Goal: Check status: Check status

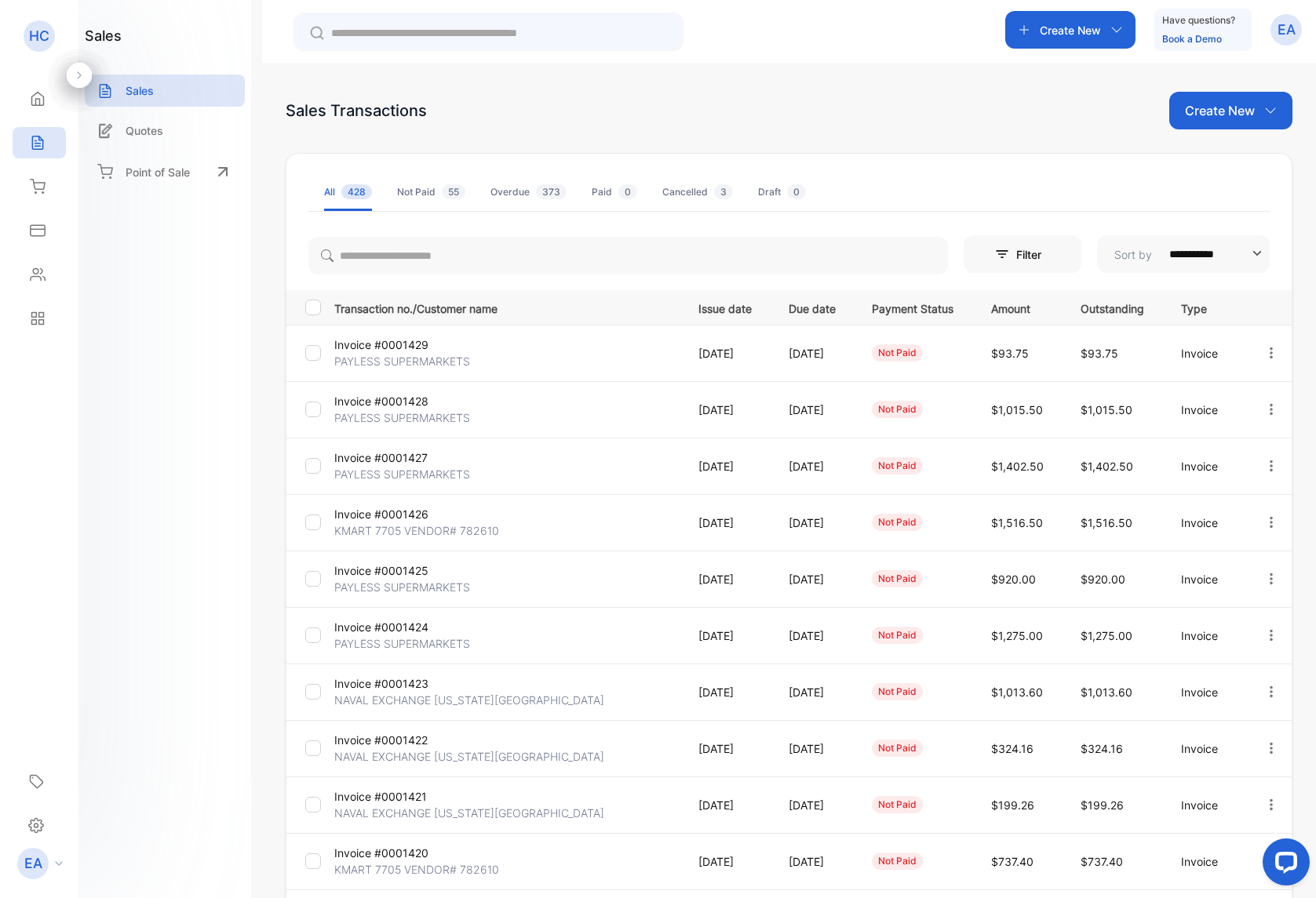
click at [372, 642] on p "PAYLESS SUPERMARKETS" at bounding box center [402, 643] width 135 height 17
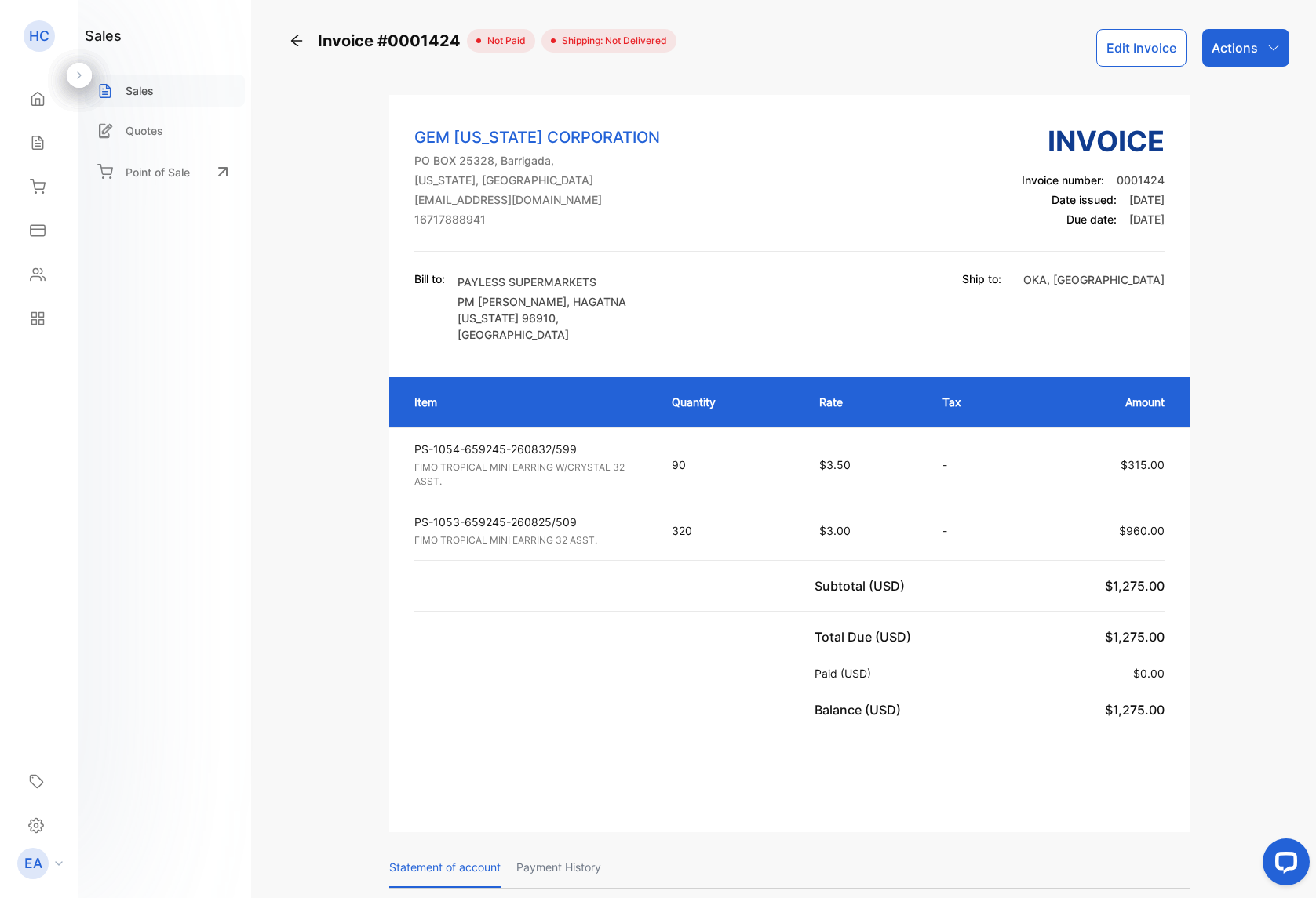
click at [113, 88] on div "Sales" at bounding box center [164, 91] width 160 height 32
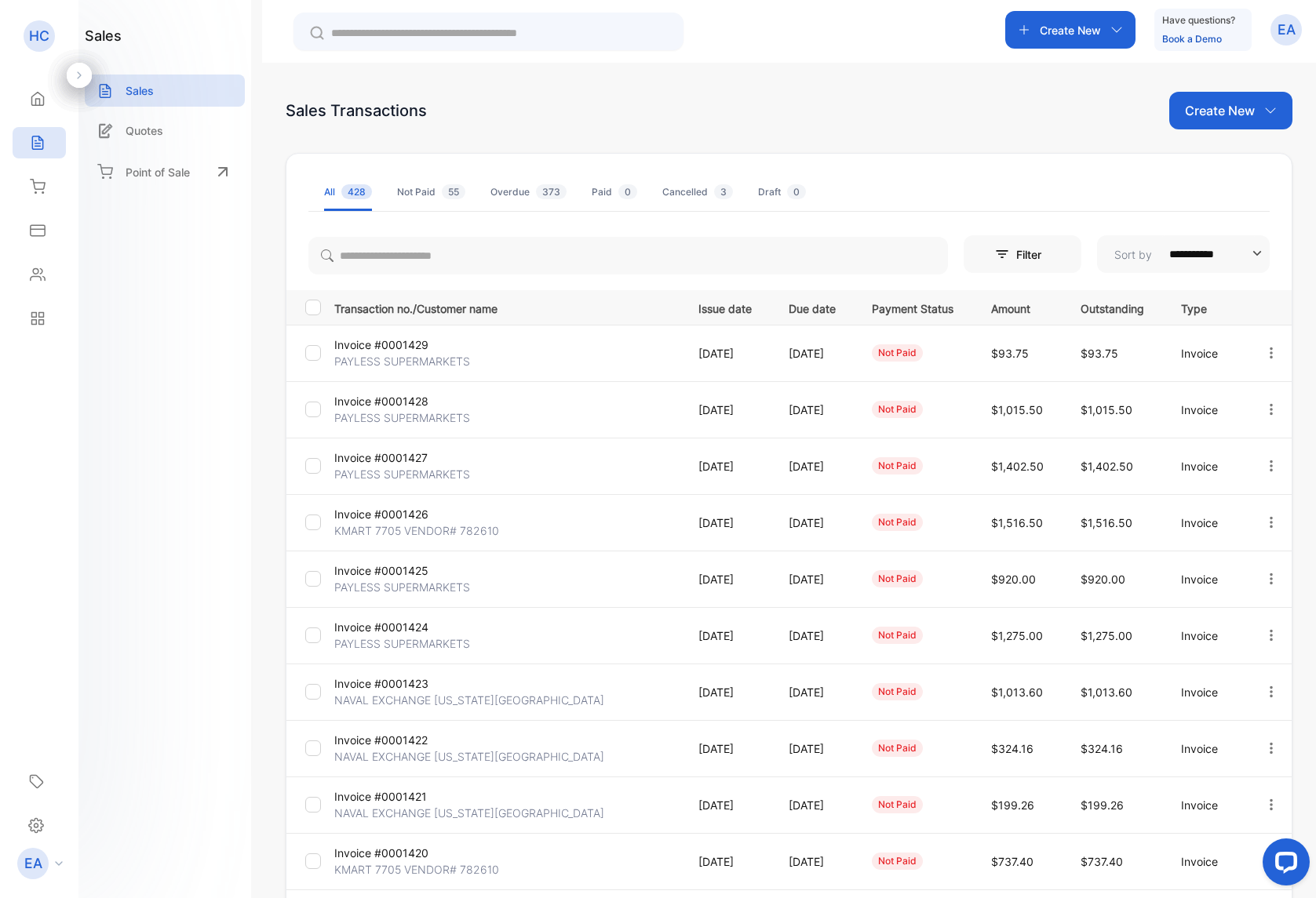
click at [397, 582] on p "PAYLESS SUPERMARKETS" at bounding box center [402, 587] width 135 height 17
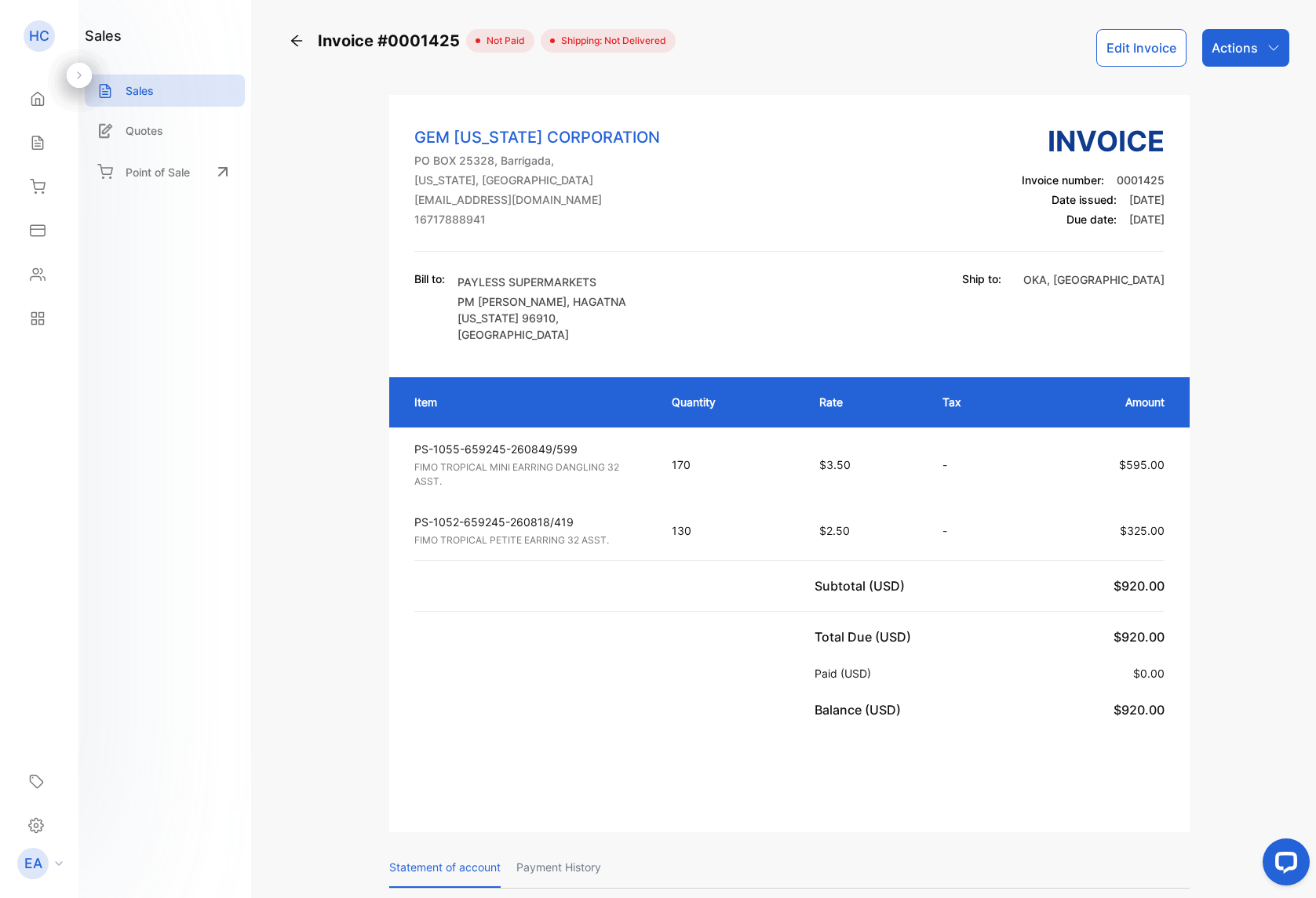
click at [138, 91] on p "Sales" at bounding box center [139, 91] width 28 height 17
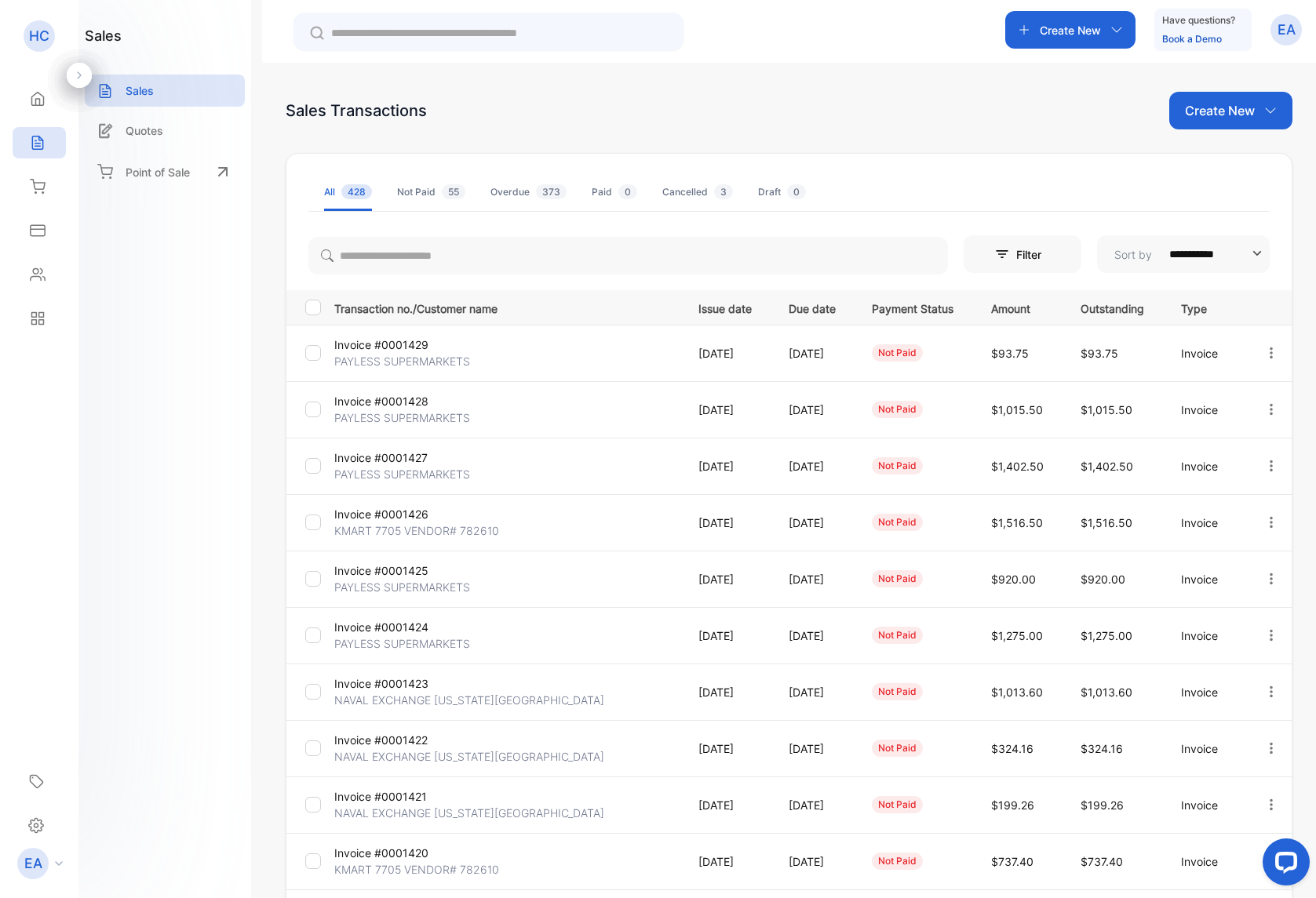
click at [359, 475] on p "PAYLESS SUPERMARKETS" at bounding box center [402, 474] width 135 height 17
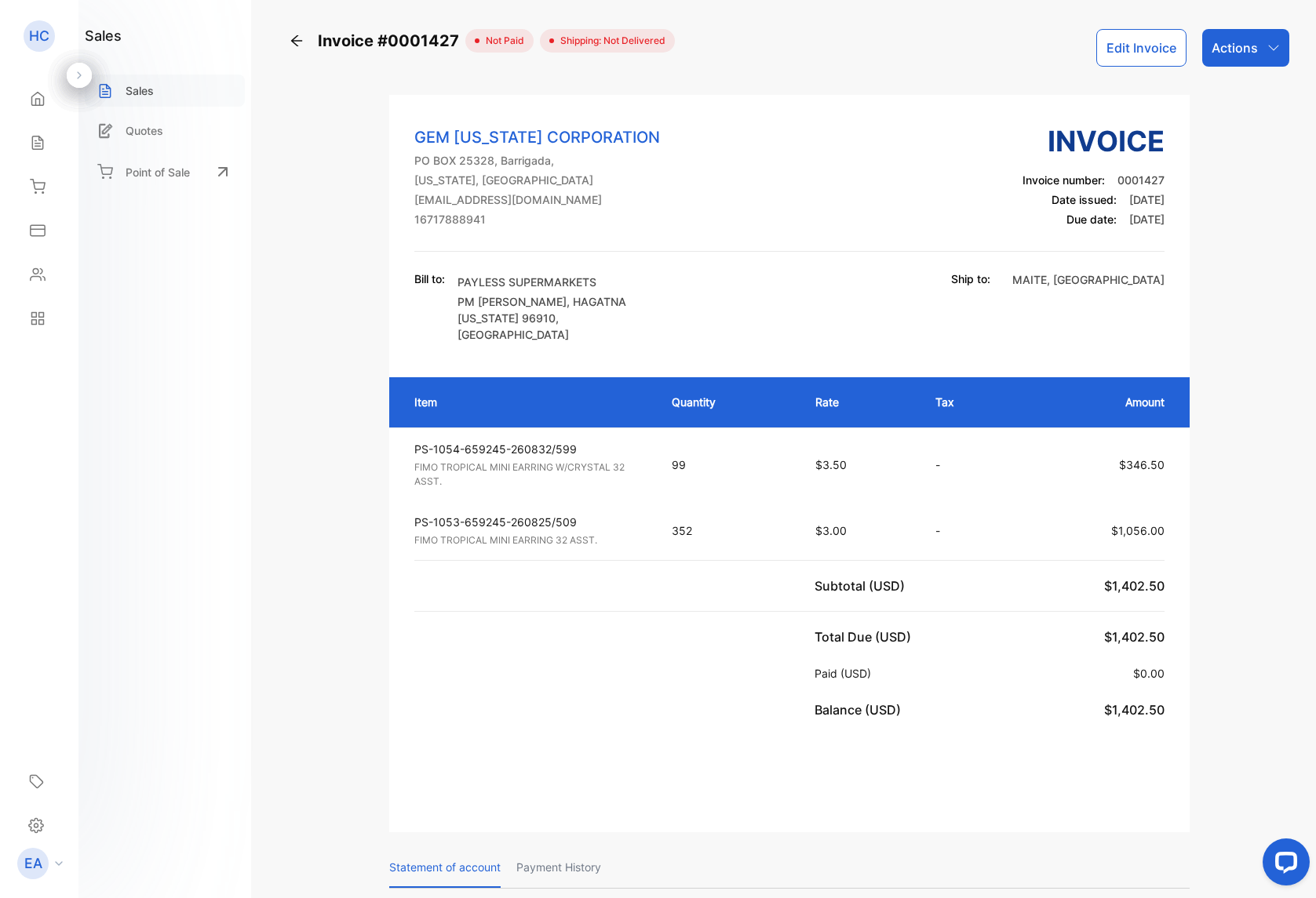
click at [145, 99] on div "Sales" at bounding box center [164, 91] width 160 height 32
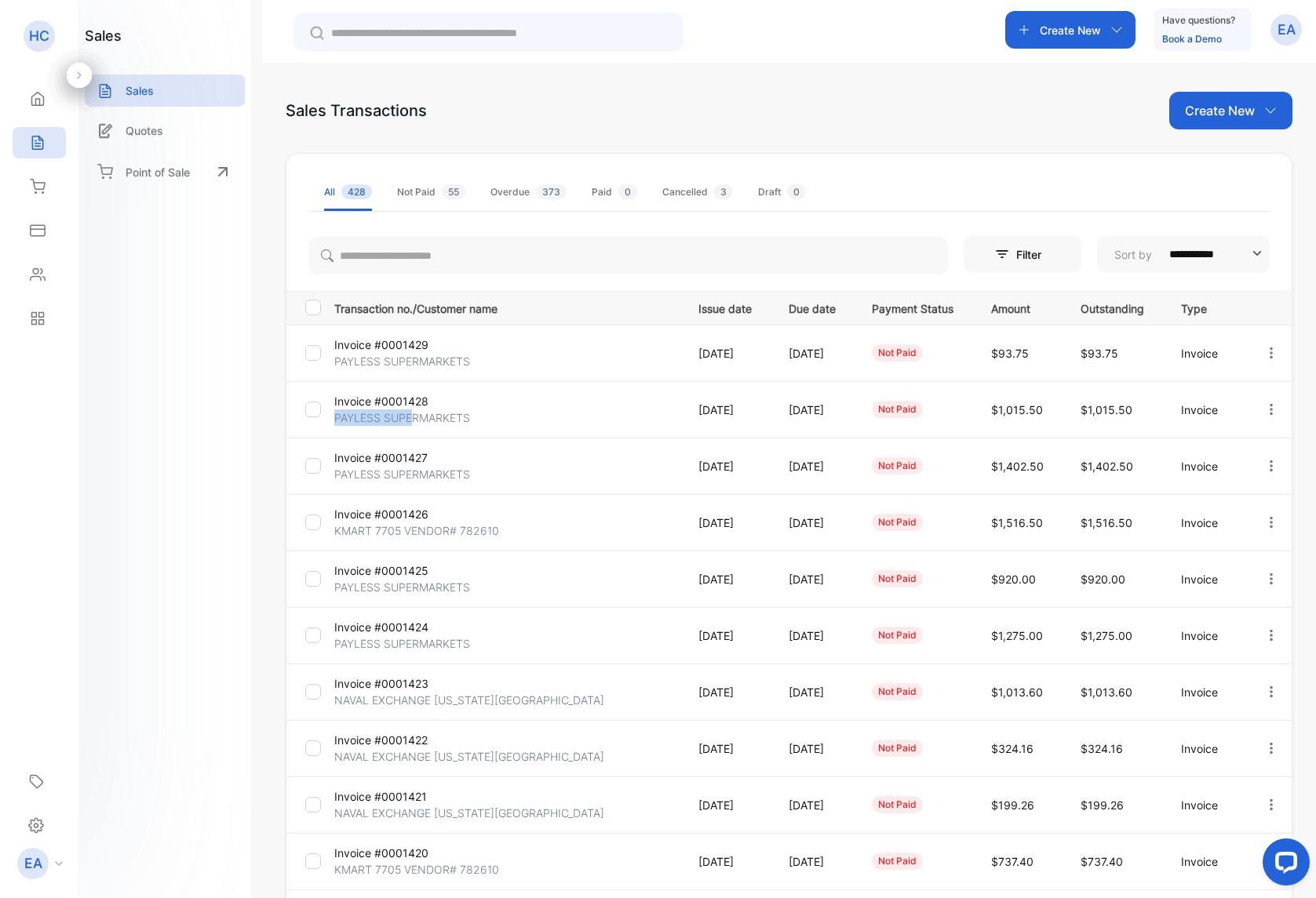
click at [412, 409] on p "PAYLESS SUPERMARKETS" at bounding box center [402, 417] width 135 height 17
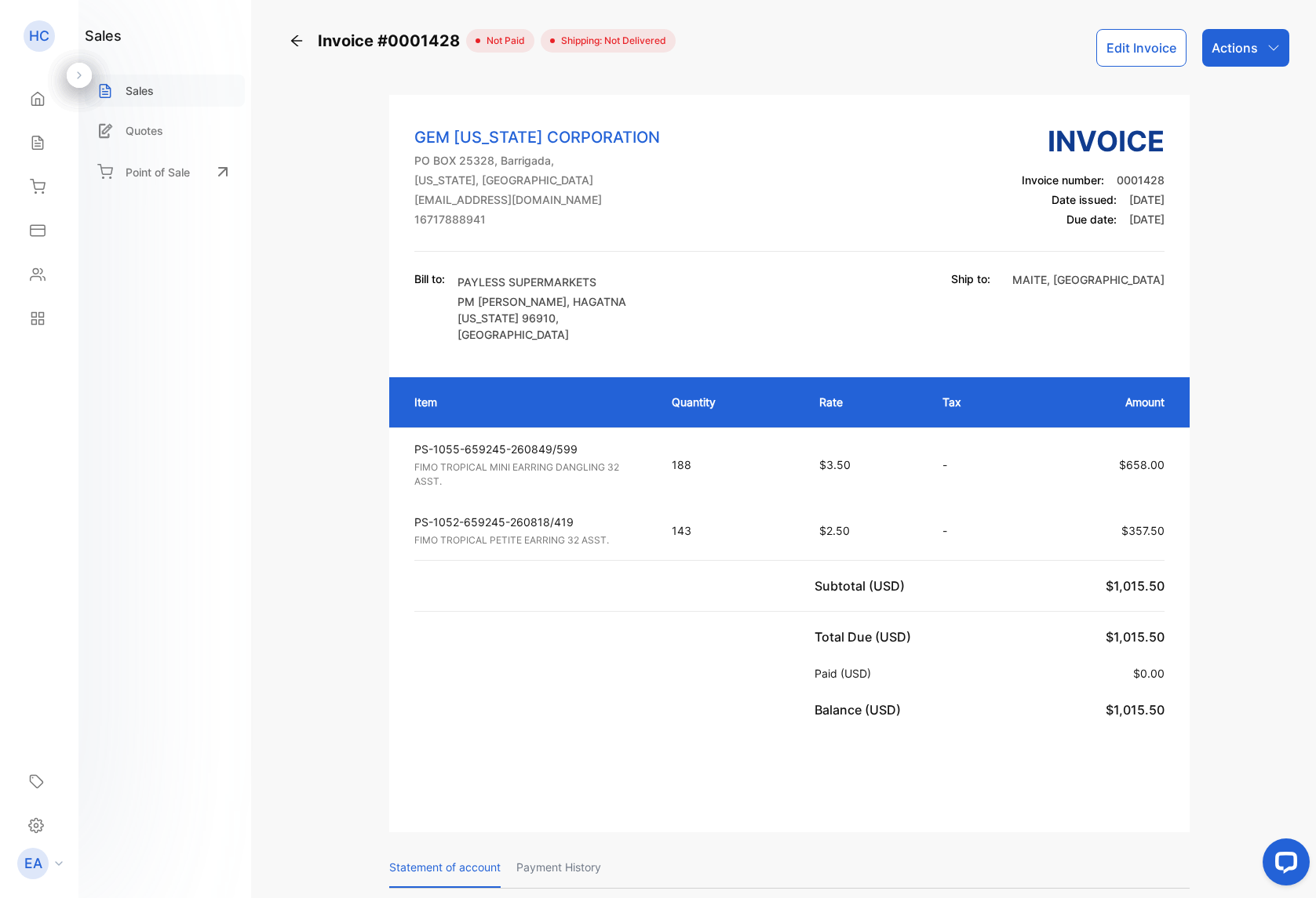
click at [128, 93] on p "Sales" at bounding box center [139, 91] width 28 height 17
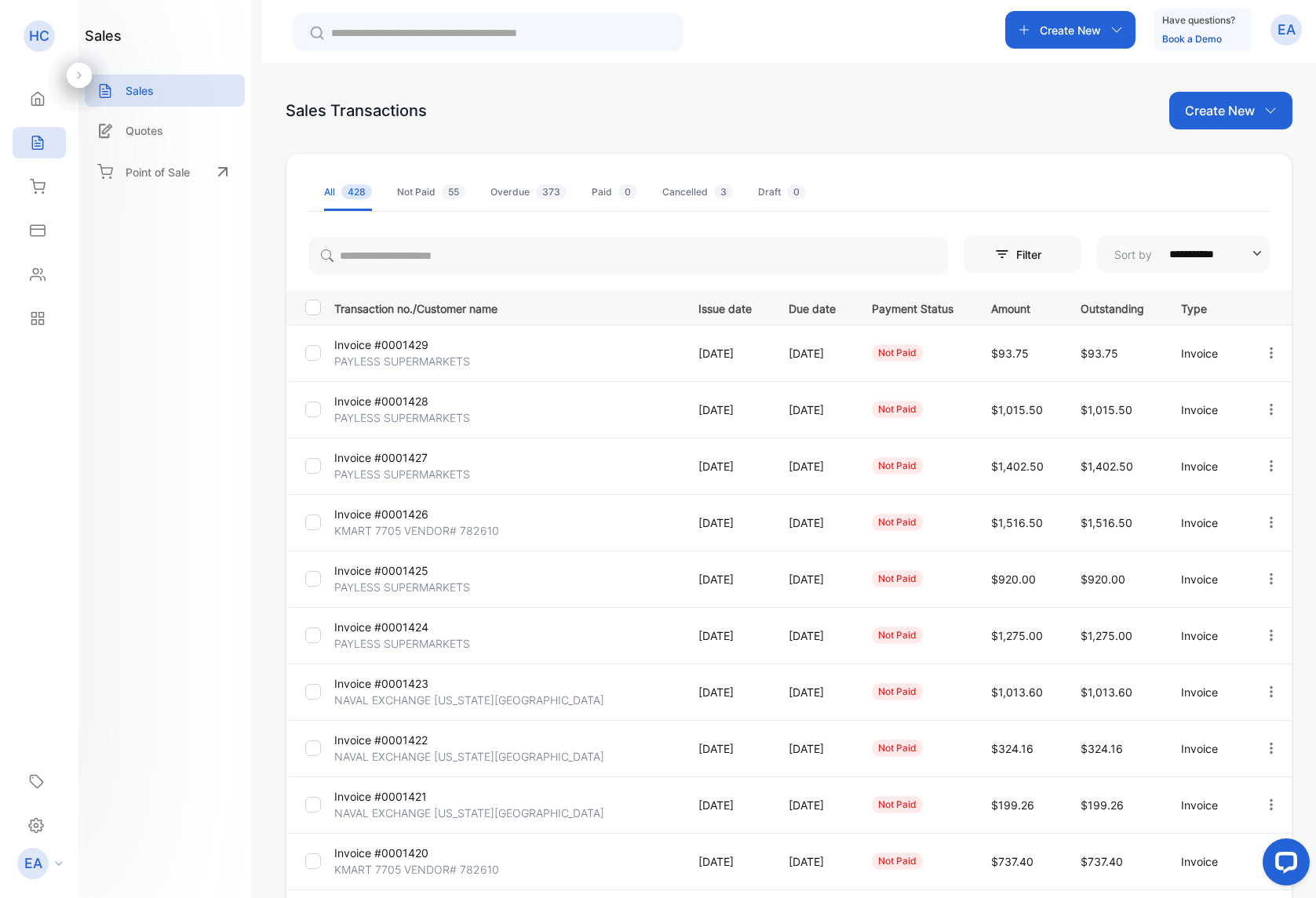
click at [394, 353] on p "PAYLESS SUPERMARKETS" at bounding box center [402, 361] width 135 height 17
